Goal: Check status: Check status

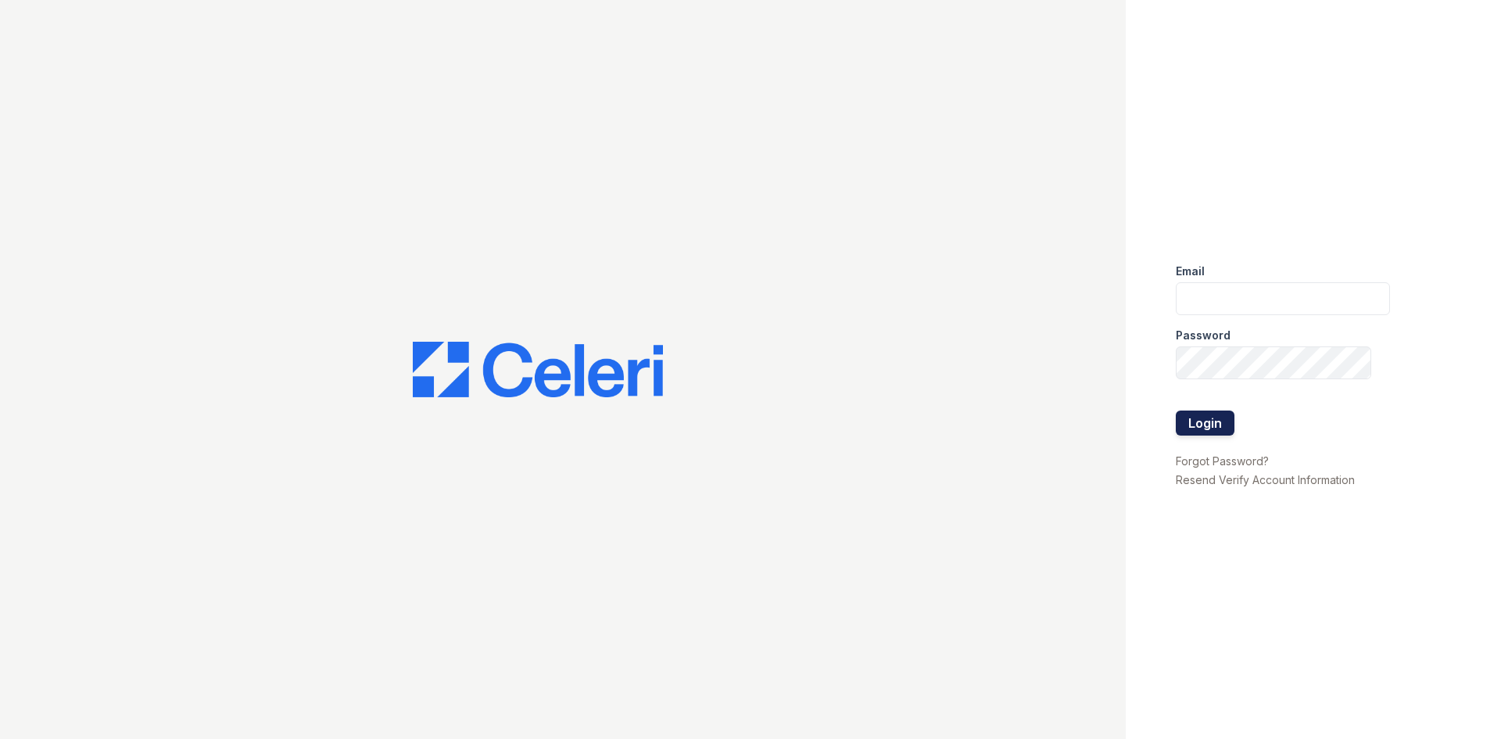
type input "bfriesner@trinity-pm.com"
click at [1191, 425] on button "Login" at bounding box center [1205, 423] width 59 height 25
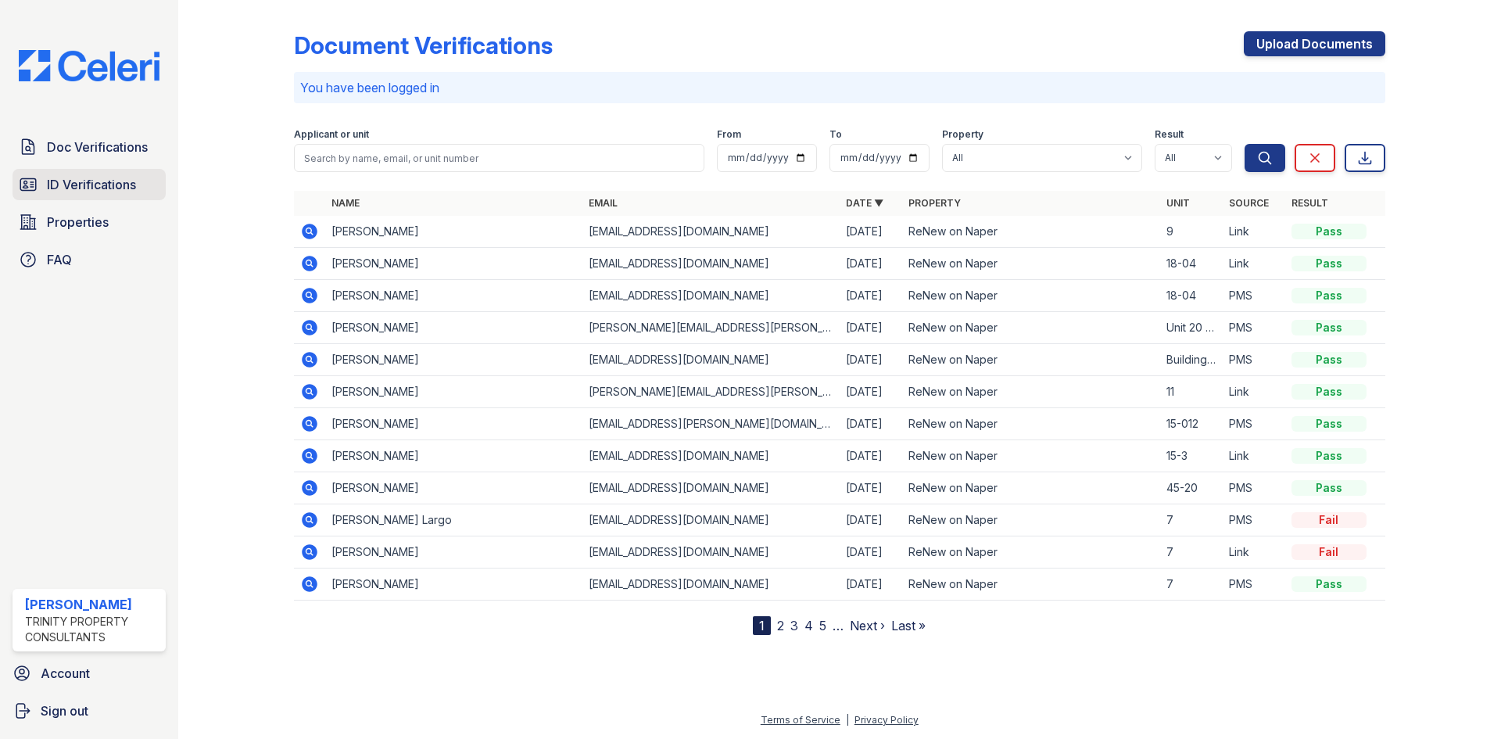
drag, startPoint x: 125, startPoint y: 199, endPoint x: 126, endPoint y: 171, distance: 28.2
click at [125, 199] on link "ID Verifications" at bounding box center [89, 184] width 153 height 31
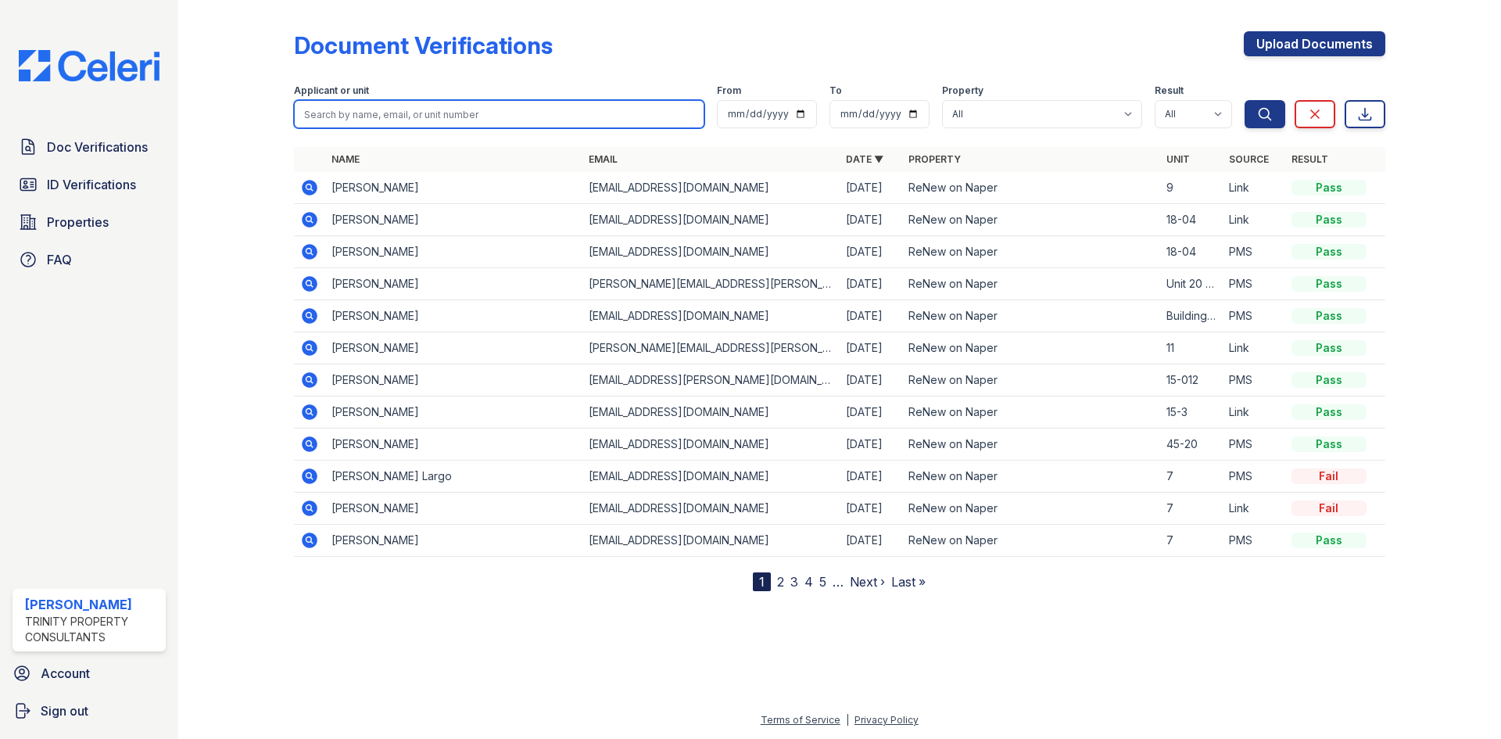
click at [389, 119] on input "search" at bounding box center [499, 114] width 411 height 28
type input "[PERSON_NAME]"
click at [1245, 100] on button "Search" at bounding box center [1265, 114] width 41 height 28
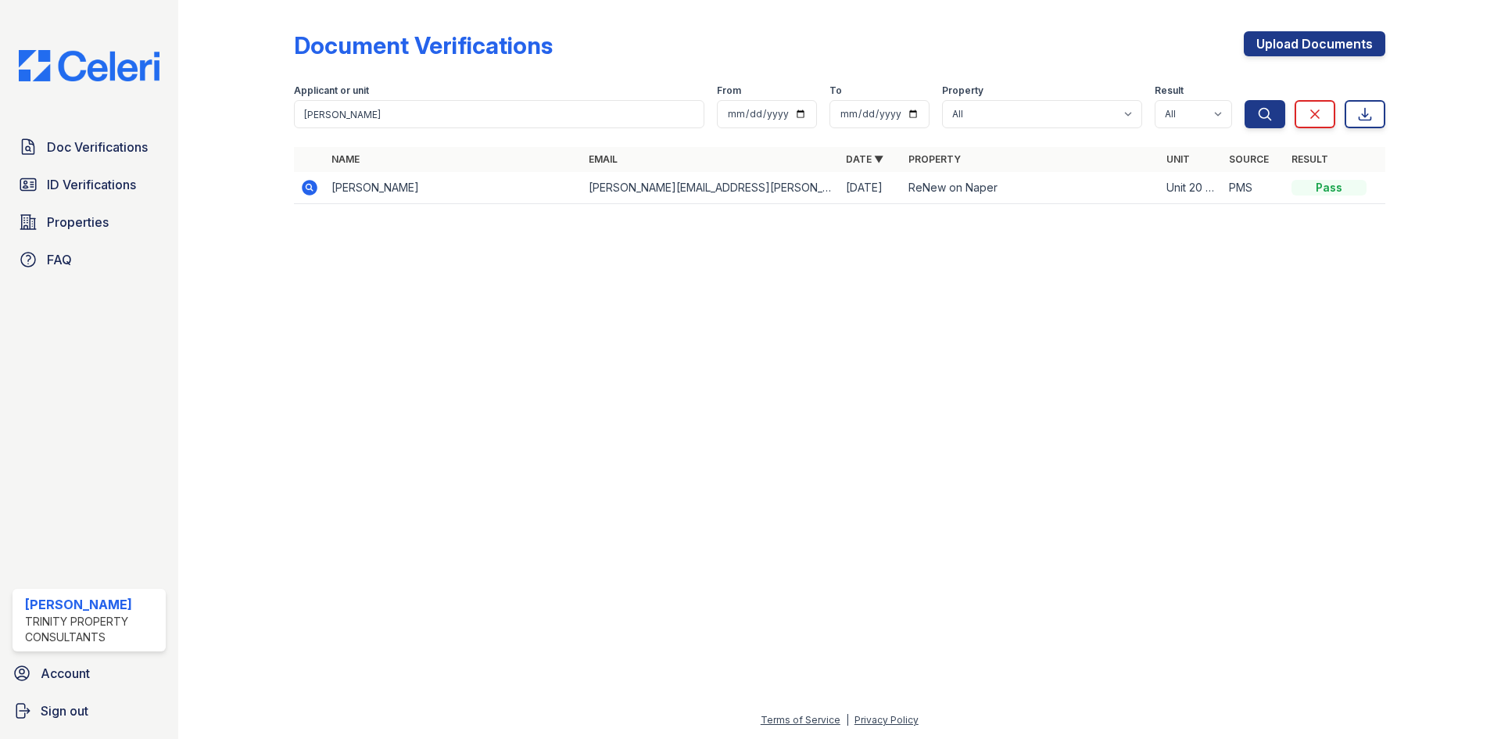
click at [304, 188] on icon at bounding box center [310, 188] width 16 height 16
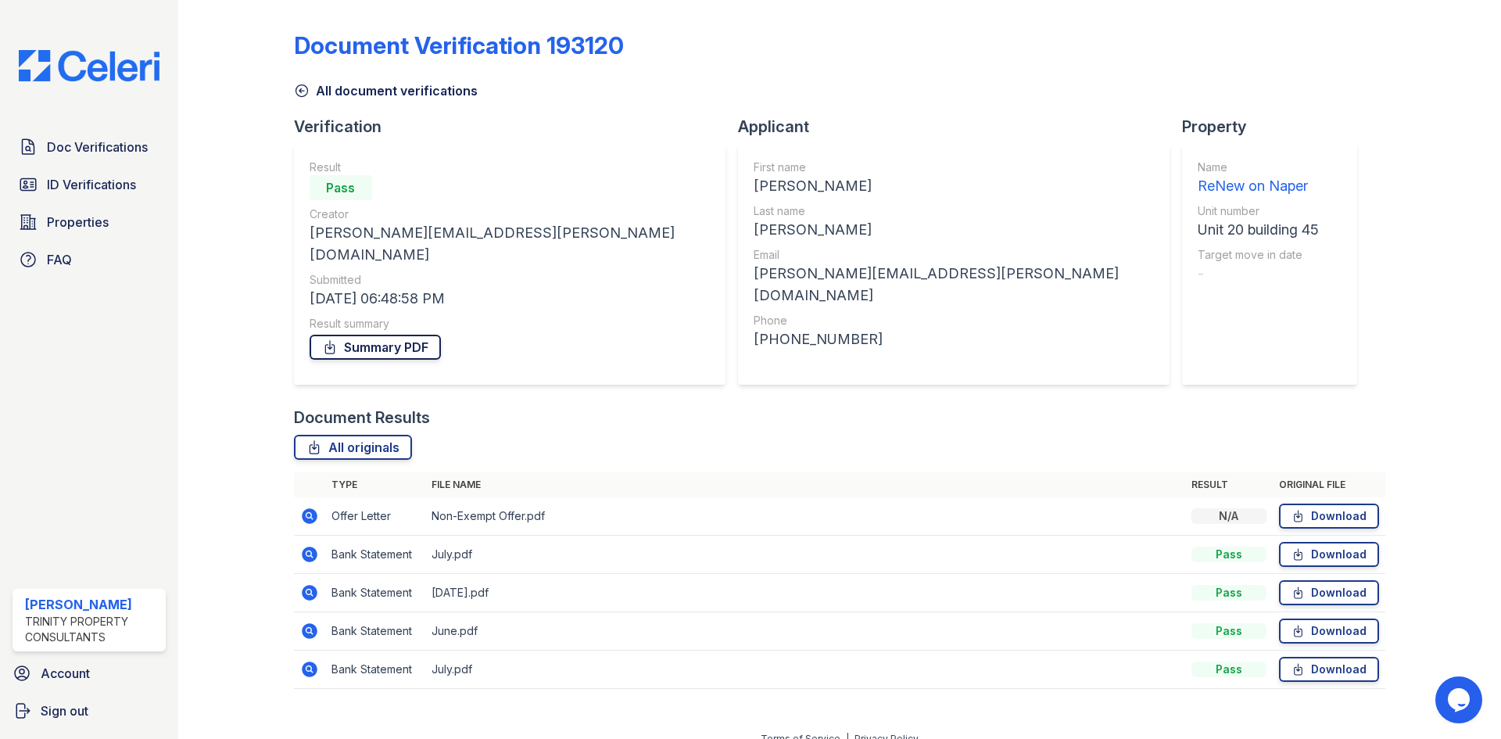
click at [423, 335] on link "Summary PDF" at bounding box center [375, 347] width 131 height 25
click at [87, 185] on span "ID Verifications" at bounding box center [91, 184] width 89 height 19
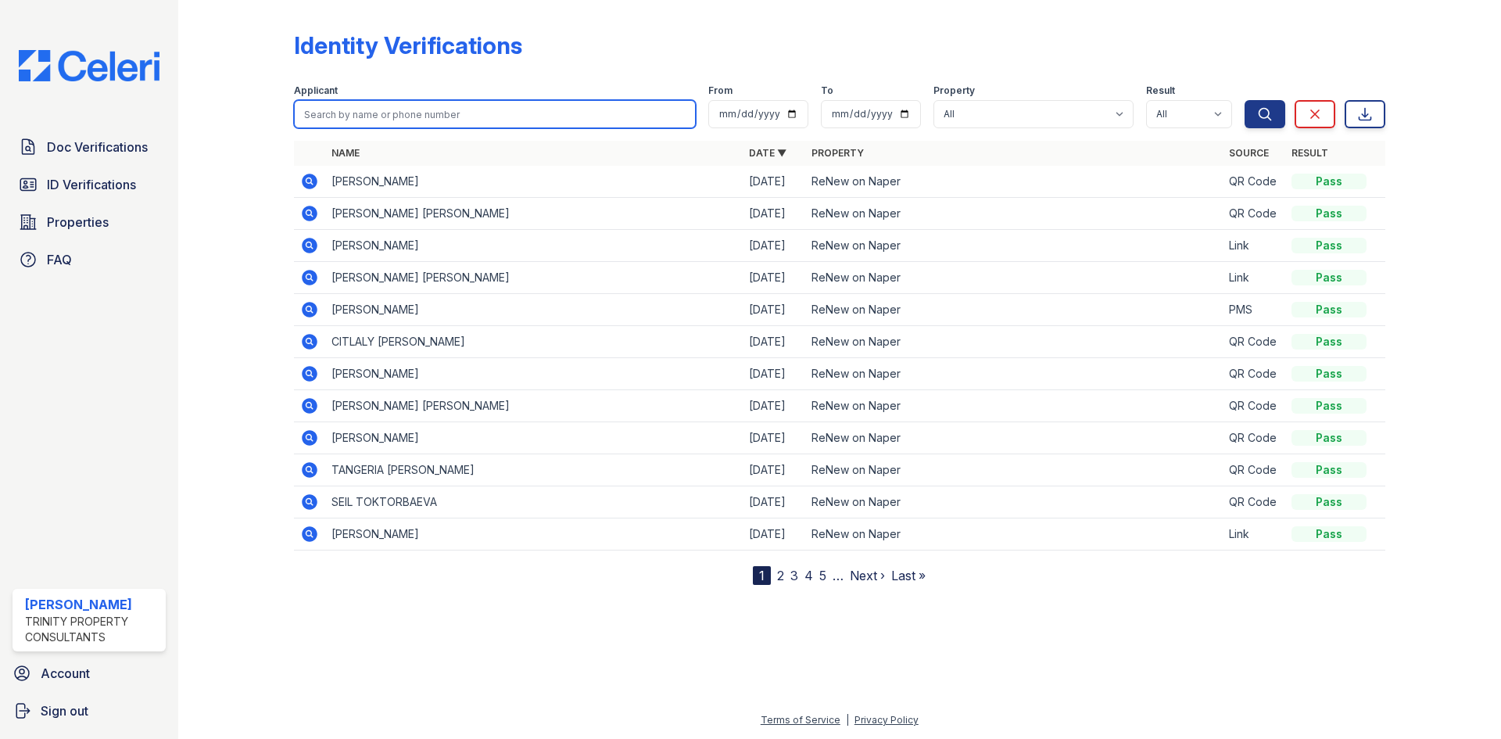
click at [441, 117] on input "search" at bounding box center [495, 114] width 402 height 28
type input "[PERSON_NAME]"
click at [1245, 100] on button "Search" at bounding box center [1265, 114] width 41 height 28
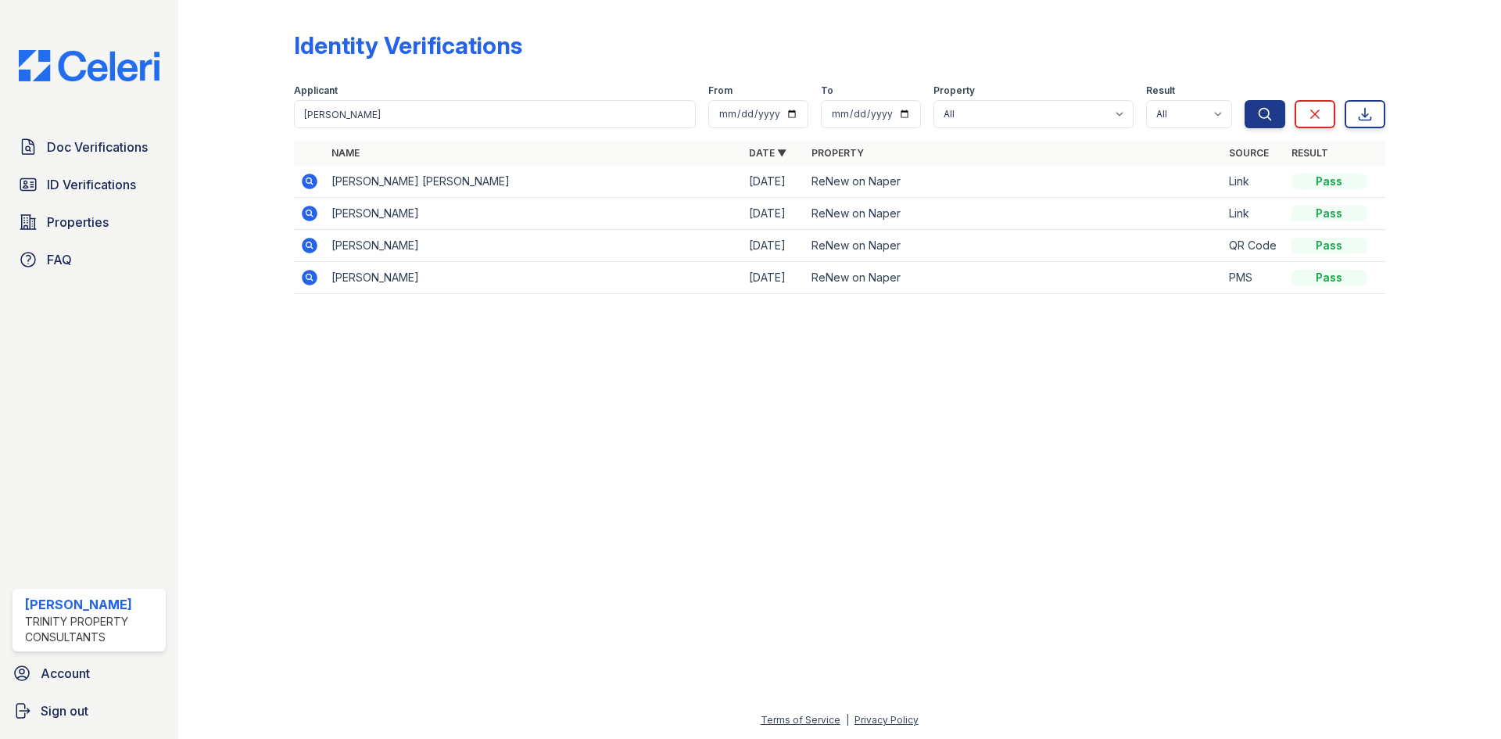
click at [310, 188] on icon at bounding box center [310, 182] width 16 height 16
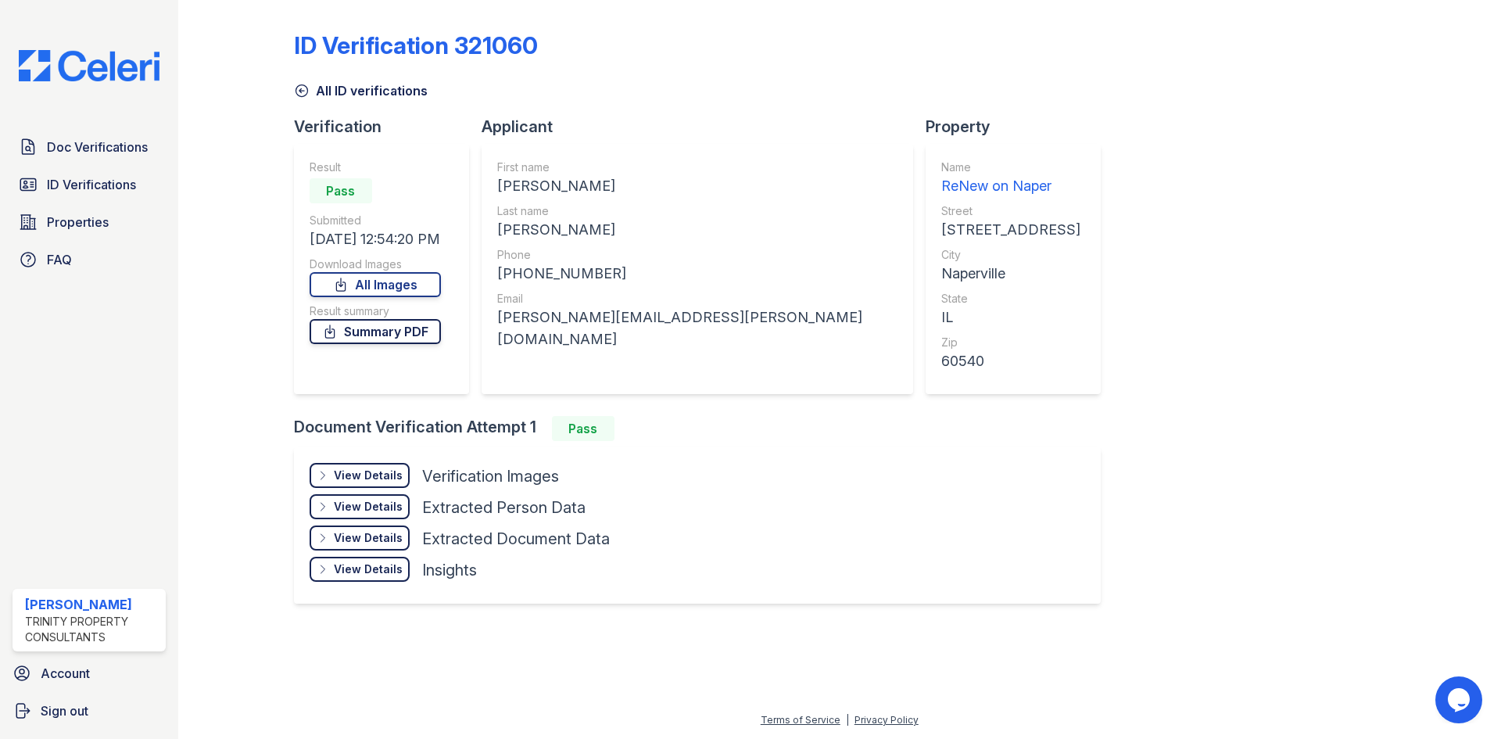
click at [399, 324] on link "Summary PDF" at bounding box center [375, 331] width 131 height 25
click at [300, 94] on icon at bounding box center [302, 91] width 16 height 16
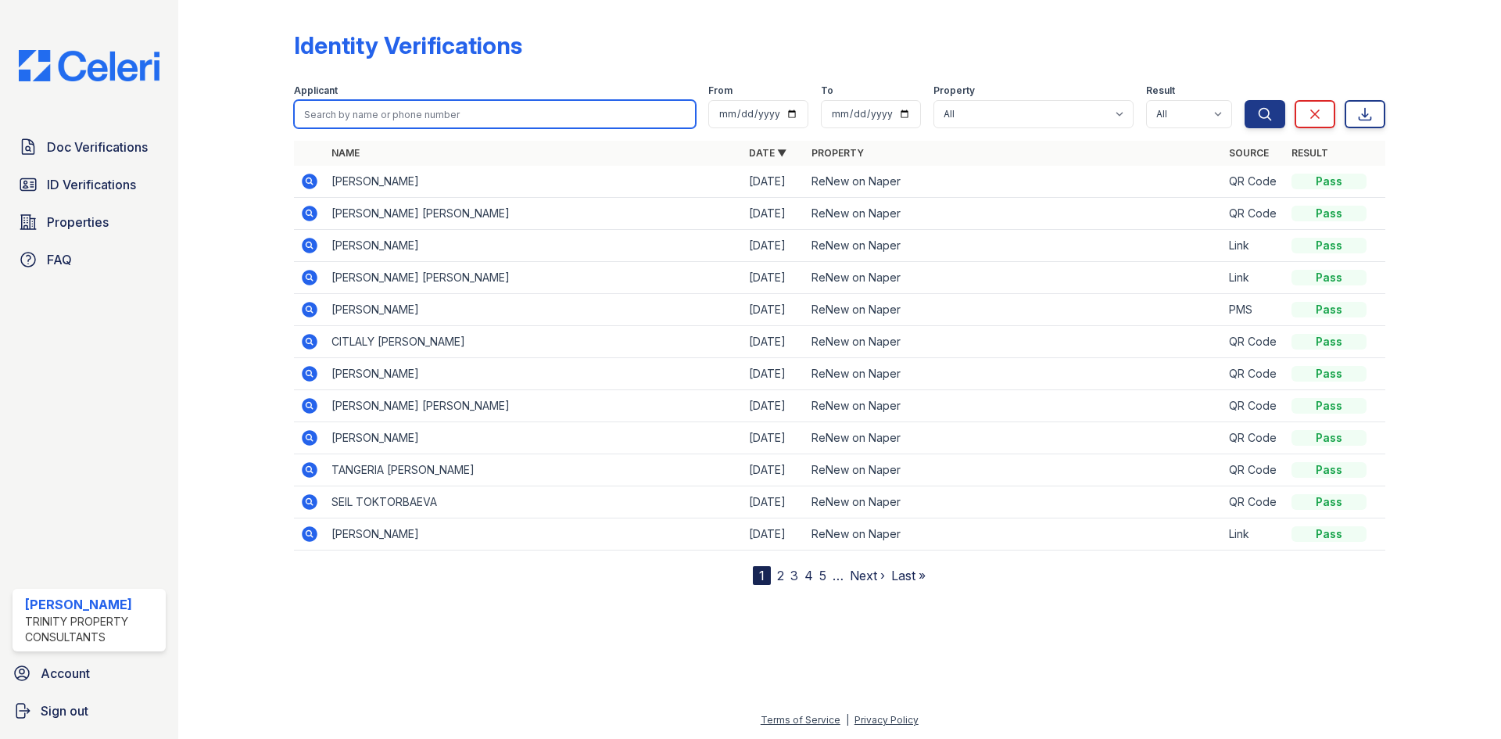
click at [461, 115] on input "search" at bounding box center [495, 114] width 402 height 28
type input "[PERSON_NAME]"
click at [1245, 100] on button "Search" at bounding box center [1265, 114] width 41 height 28
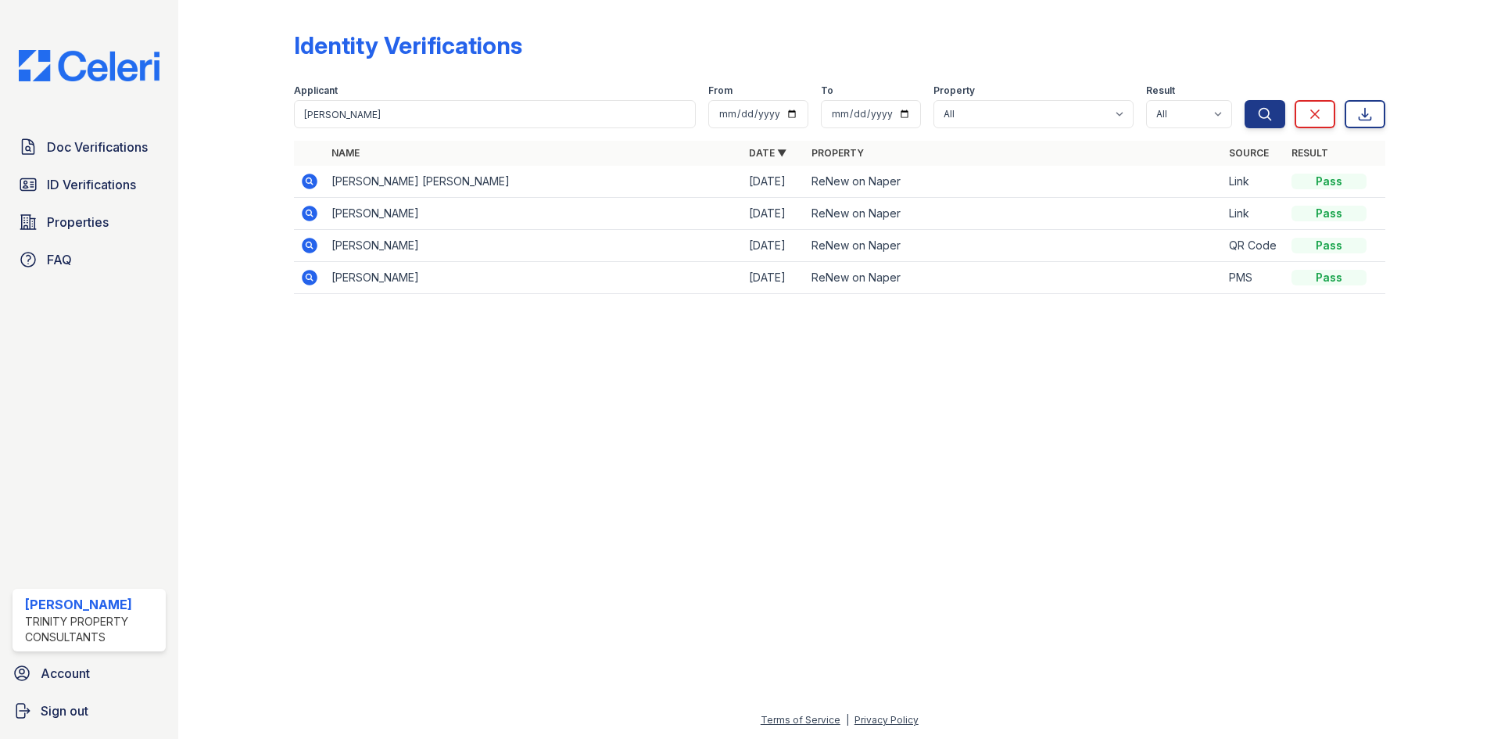
click at [310, 210] on icon at bounding box center [309, 213] width 19 height 19
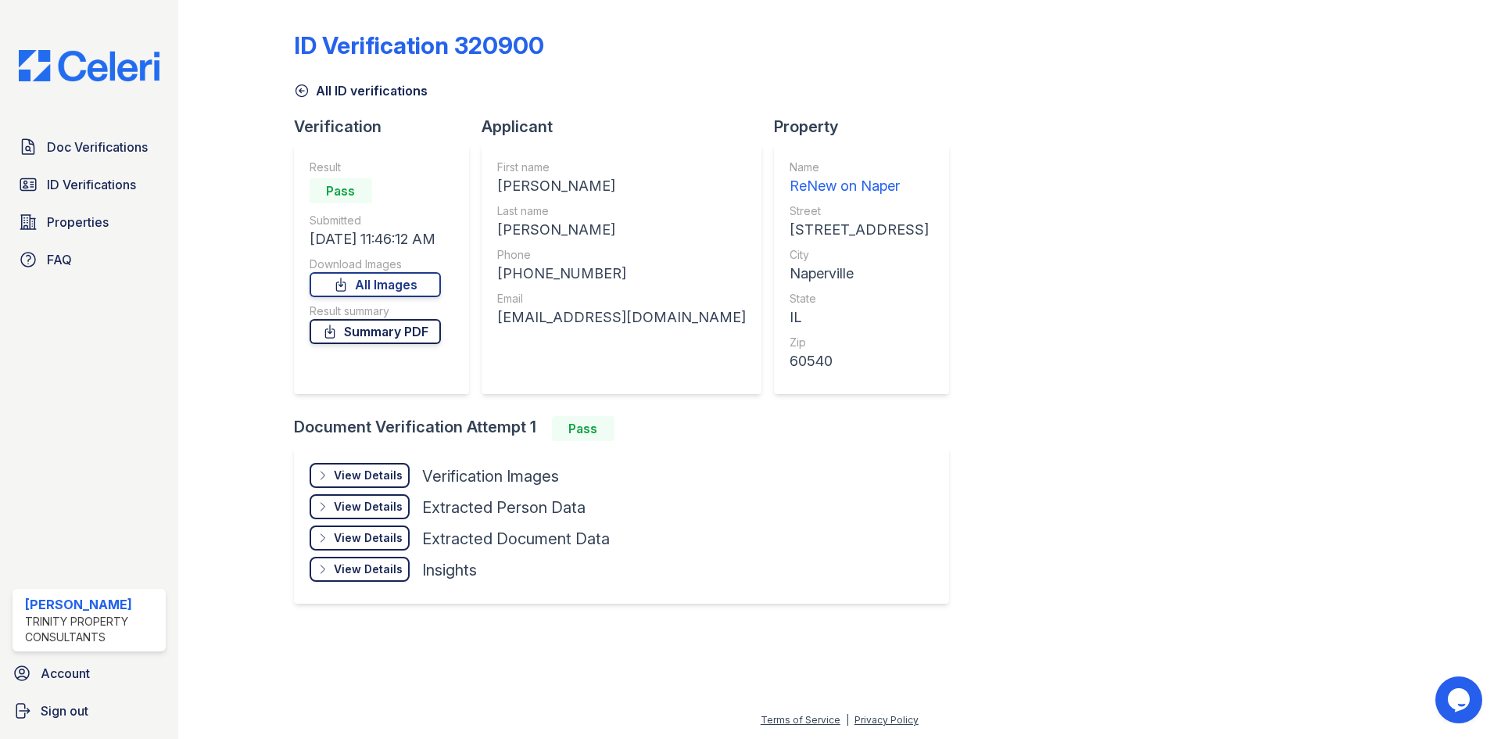
click at [395, 332] on link "Summary PDF" at bounding box center [375, 331] width 131 height 25
